Goal: Information Seeking & Learning: Learn about a topic

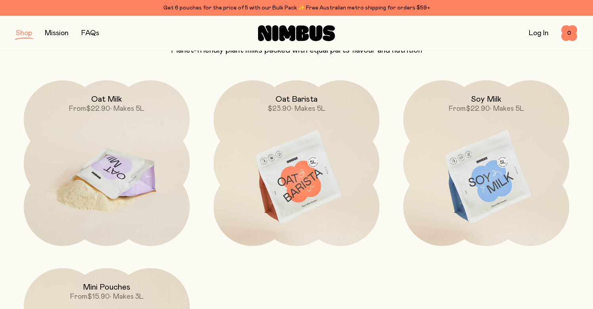
scroll to position [27, 0]
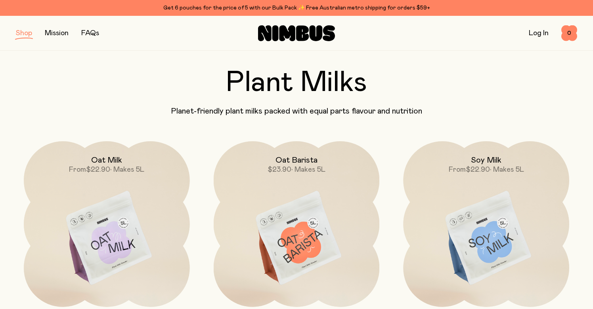
click at [62, 31] on link "Mission" at bounding box center [57, 33] width 24 height 7
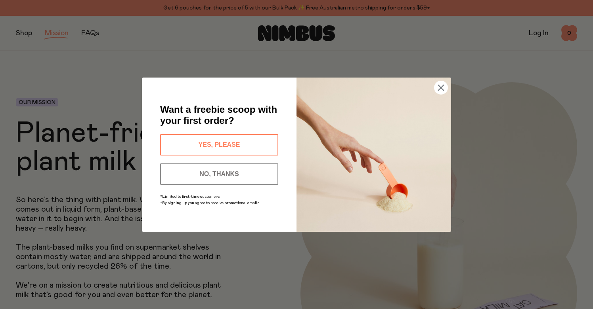
click at [443, 84] on circle "Close dialog" at bounding box center [440, 87] width 13 height 13
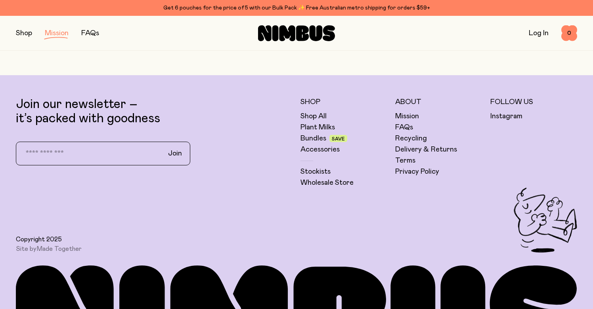
scroll to position [1591, 0]
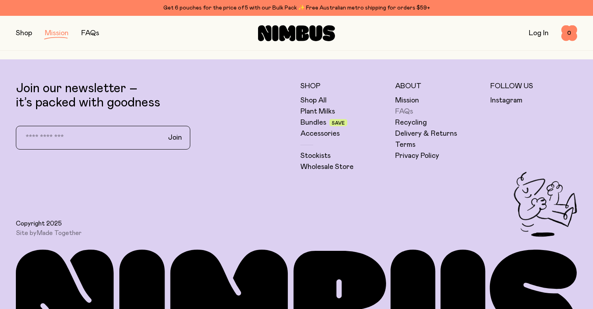
click at [407, 113] on link "FAQs" at bounding box center [404, 112] width 18 height 10
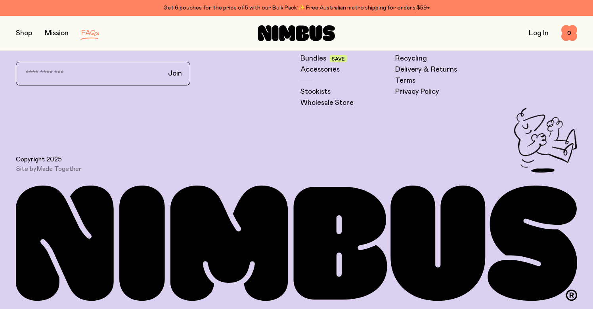
scroll to position [1625, 0]
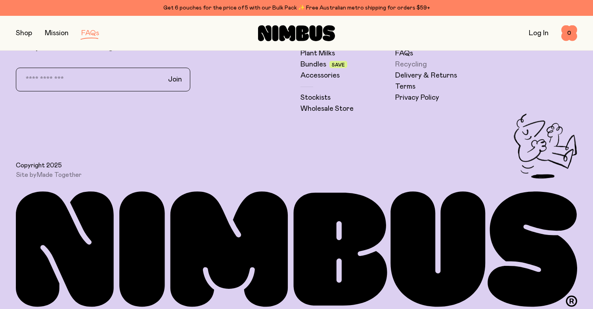
click at [411, 68] on link "Recycling" at bounding box center [411, 65] width 32 height 10
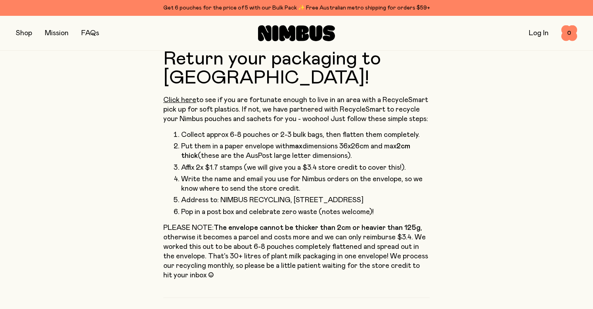
scroll to position [337, 0]
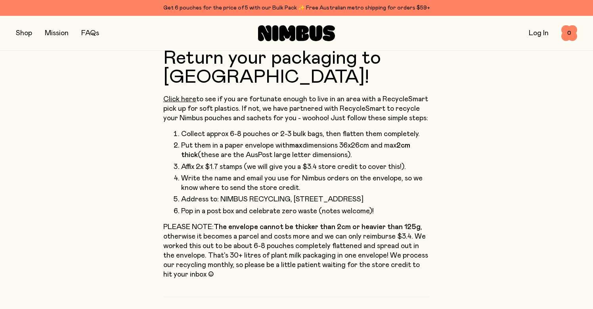
click at [263, 27] on icon at bounding box center [264, 33] width 13 height 16
